Goal: Transaction & Acquisition: Download file/media

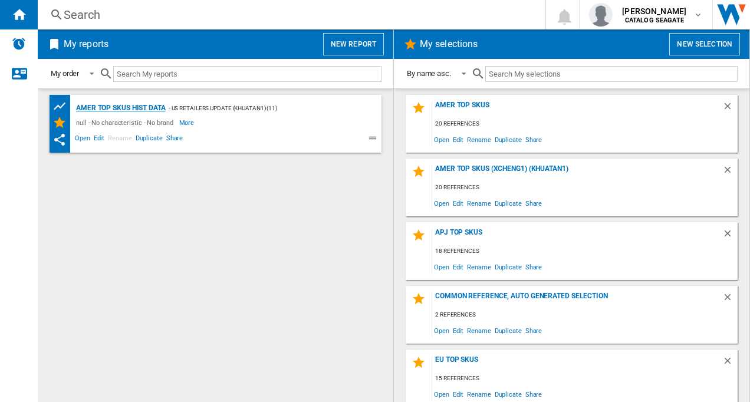
click at [113, 105] on div "AMER TOP SKUs HIST DATA" at bounding box center [119, 108] width 93 height 15
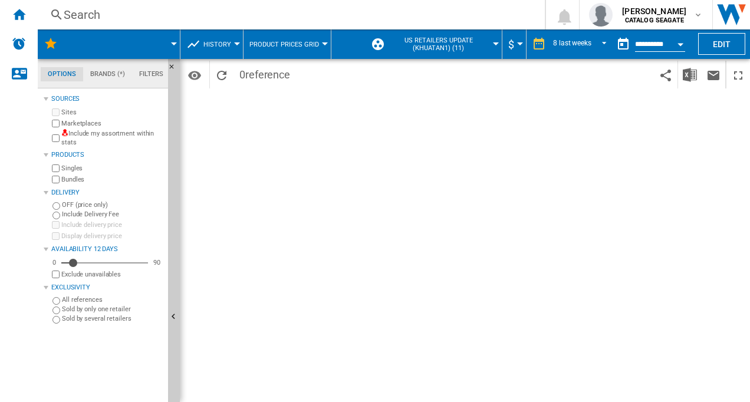
click at [235, 46] on button "History" at bounding box center [220, 43] width 34 height 29
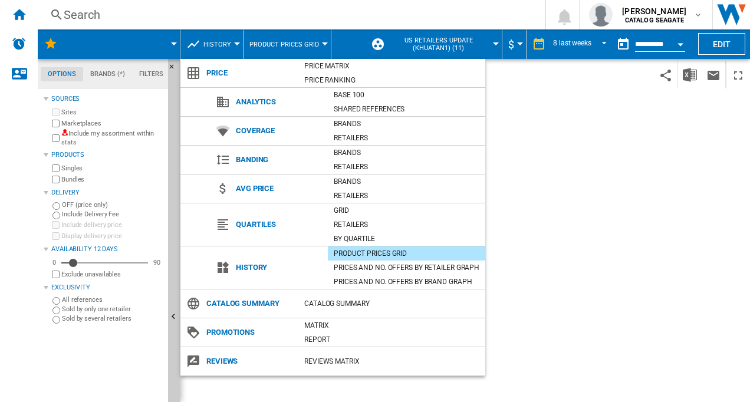
click at [256, 269] on span "History" at bounding box center [279, 267] width 98 height 17
click at [355, 259] on div "Product prices grid" at bounding box center [406, 253] width 157 height 14
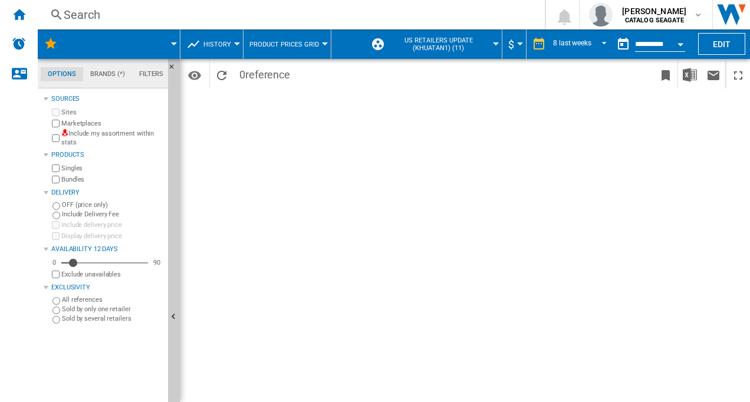
click at [493, 44] on div at bounding box center [496, 43] width 6 height 3
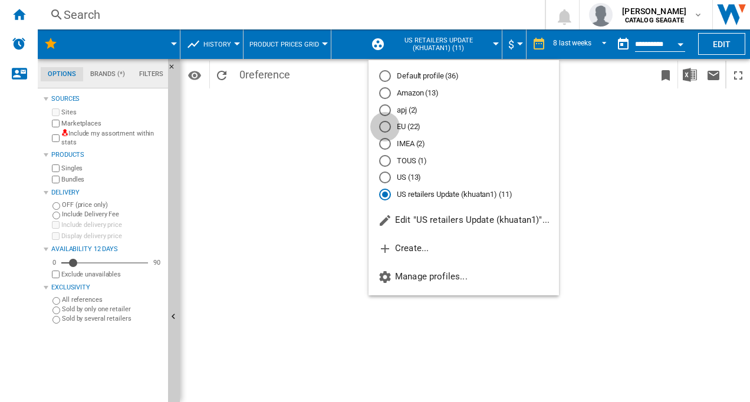
click at [384, 127] on div "EU (22)" at bounding box center [385, 127] width 12 height 12
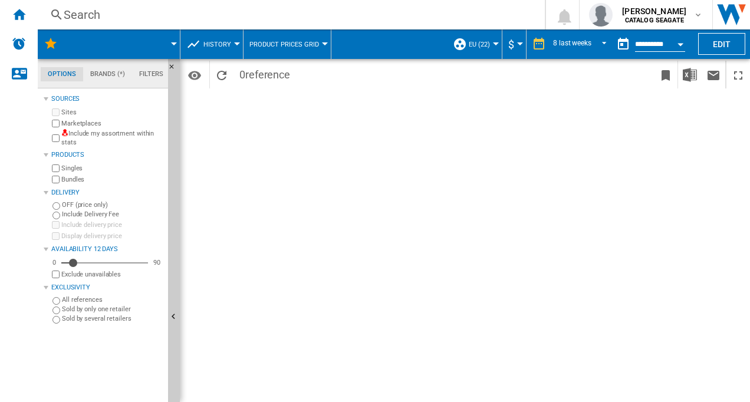
click at [491, 47] on button "EU (22)" at bounding box center [482, 43] width 27 height 29
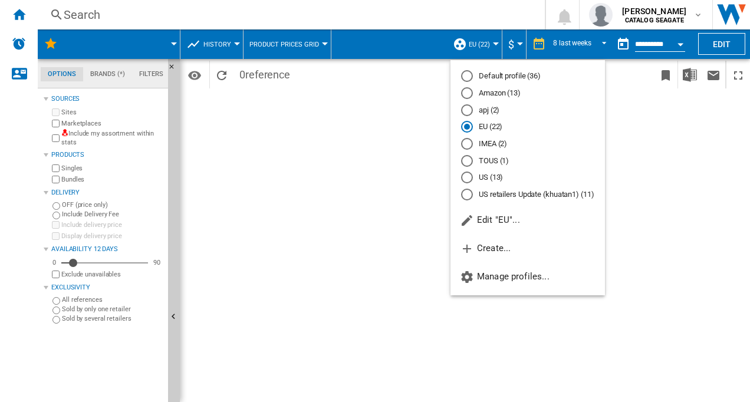
click at [638, 109] on md-backdrop at bounding box center [375, 201] width 750 height 402
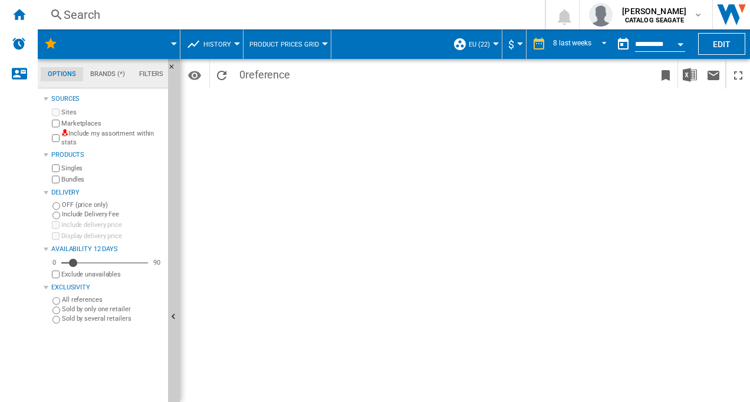
click at [174, 43] on div at bounding box center [174, 43] width 6 height 3
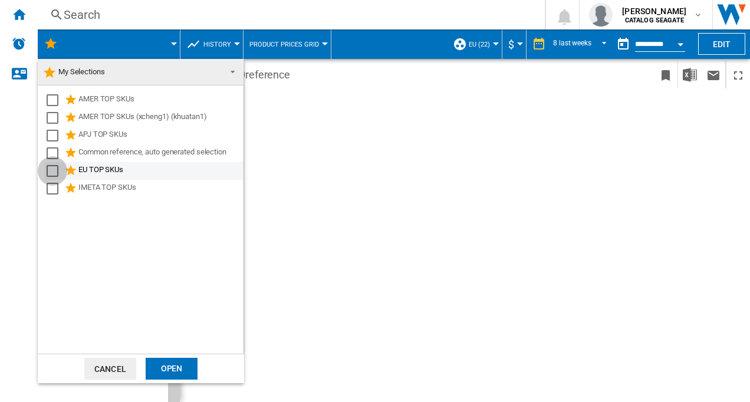
click at [52, 170] on div "Select" at bounding box center [53, 171] width 12 height 12
click at [172, 370] on div "Open" at bounding box center [172, 369] width 52 height 22
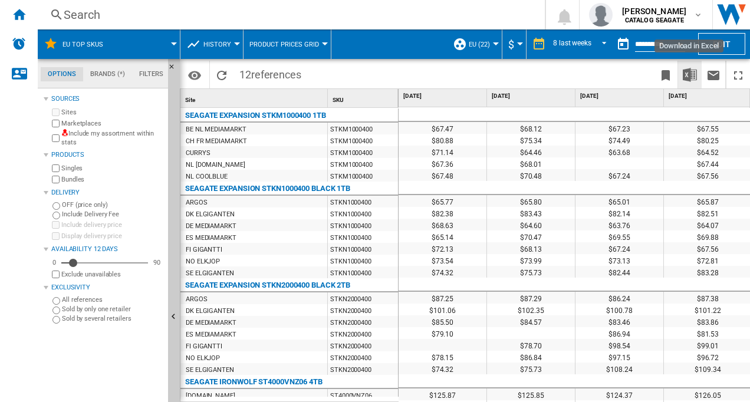
click at [690, 78] on img "Download in Excel" at bounding box center [689, 75] width 14 height 14
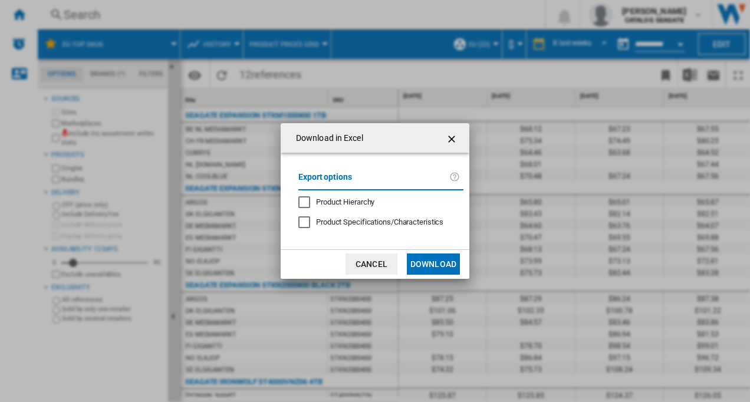
click at [308, 201] on div "Product Hierarchy" at bounding box center [304, 202] width 12 height 12
click at [438, 263] on button "Download" at bounding box center [433, 263] width 53 height 21
